Goal: Transaction & Acquisition: Purchase product/service

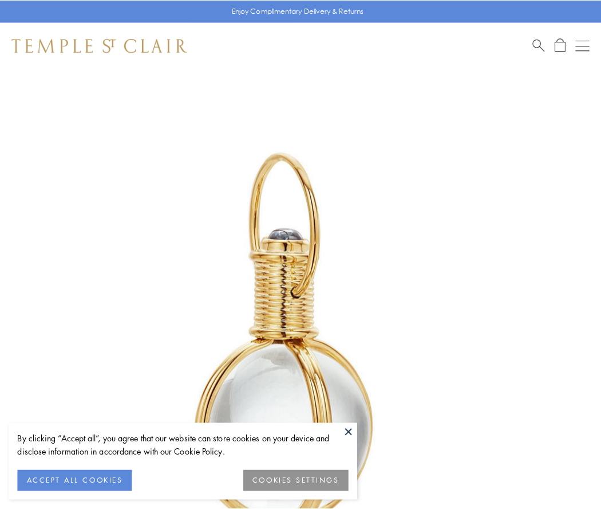
scroll to position [299, 0]
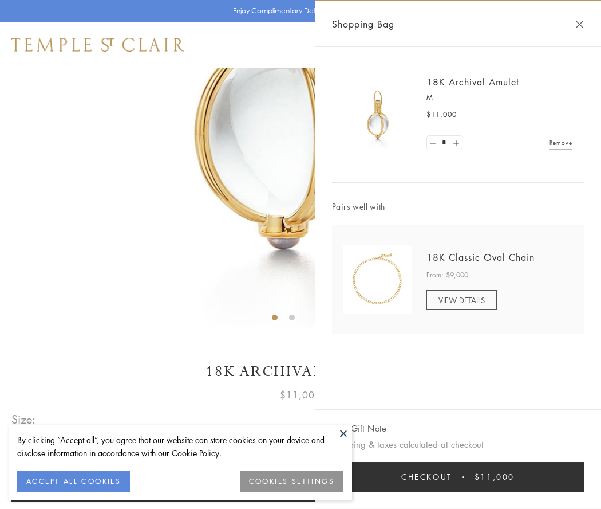
click at [458, 477] on button "Checkout $11,000" at bounding box center [458, 477] width 252 height 30
